Goal: Complete application form

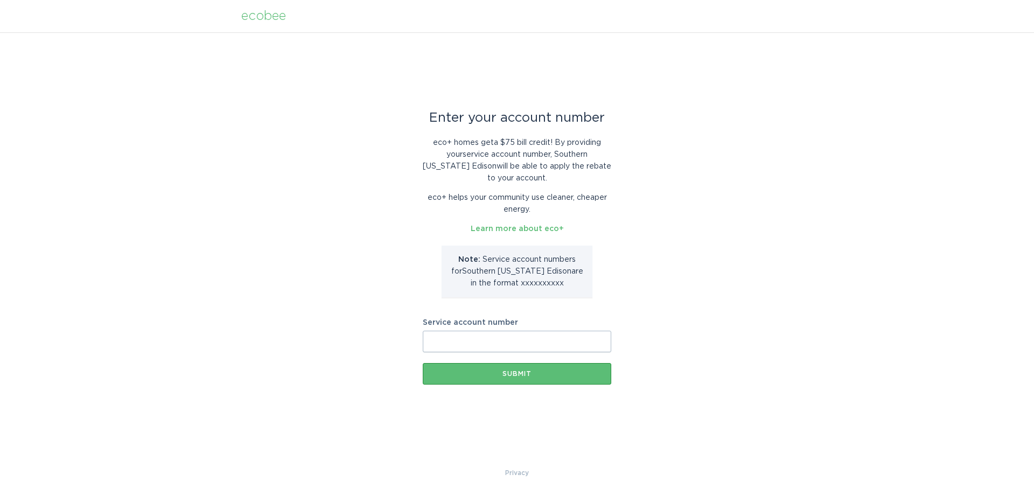
click at [497, 342] on input "Service account number" at bounding box center [517, 342] width 188 height 22
